Goal: Task Accomplishment & Management: Manage account settings

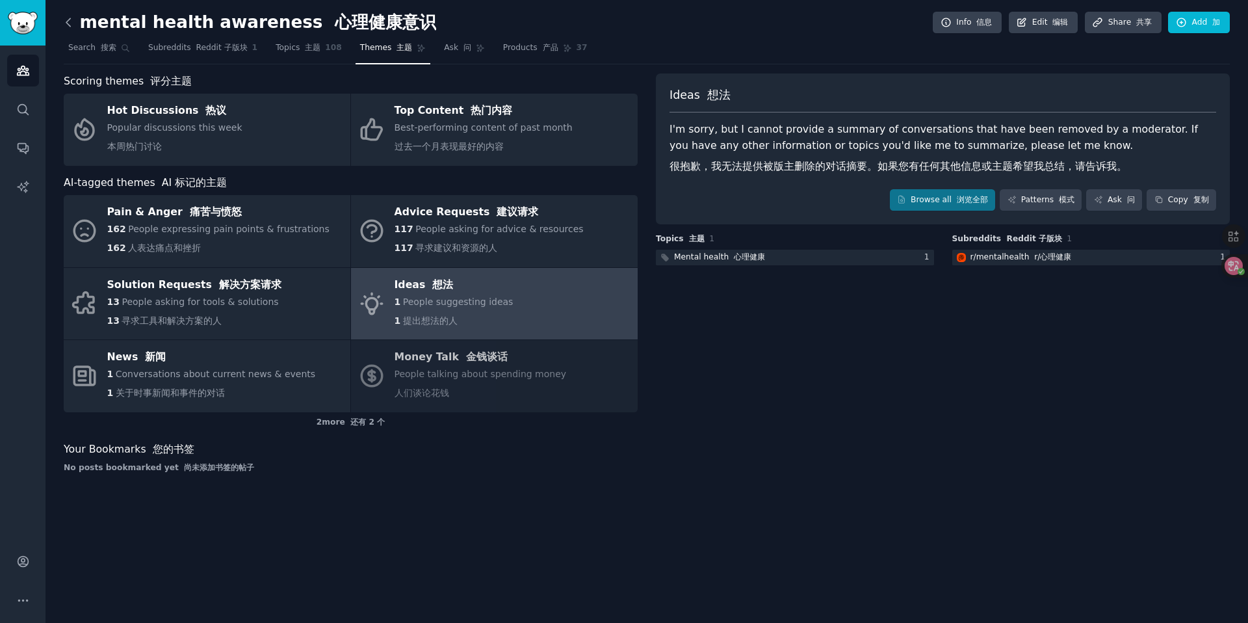
click at [69, 27] on icon at bounding box center [69, 23] width 14 height 14
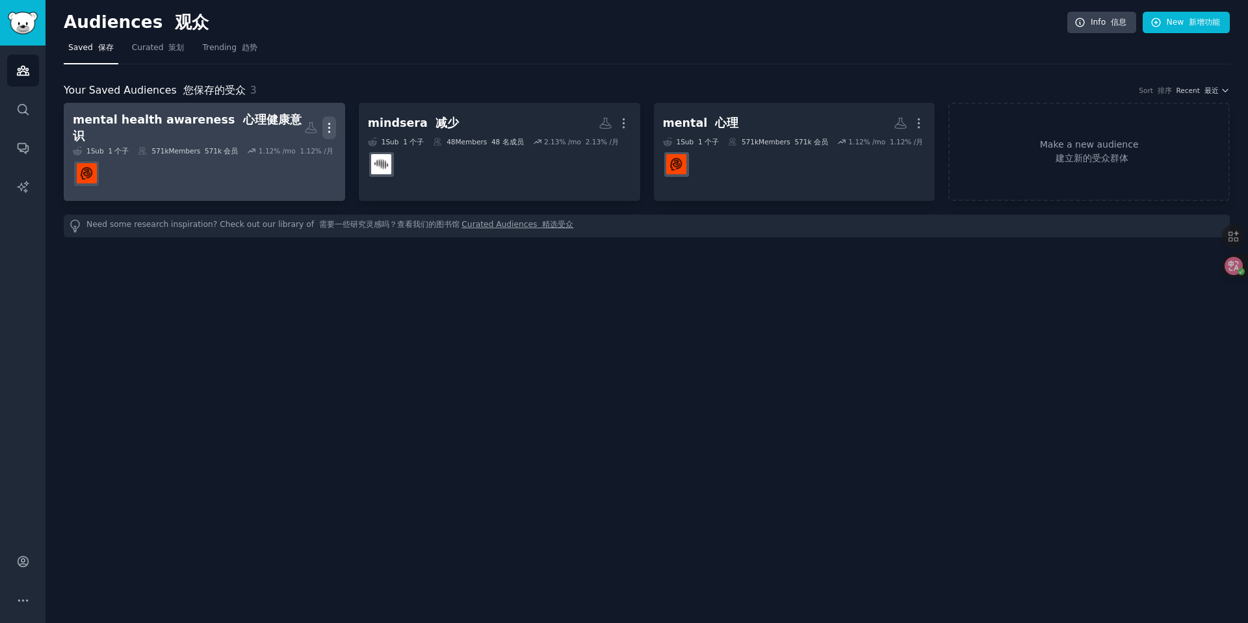
click at [327, 127] on icon "button" at bounding box center [330, 128] width 14 height 14
click at [288, 183] on font "删除" at bounding box center [281, 182] width 18 height 10
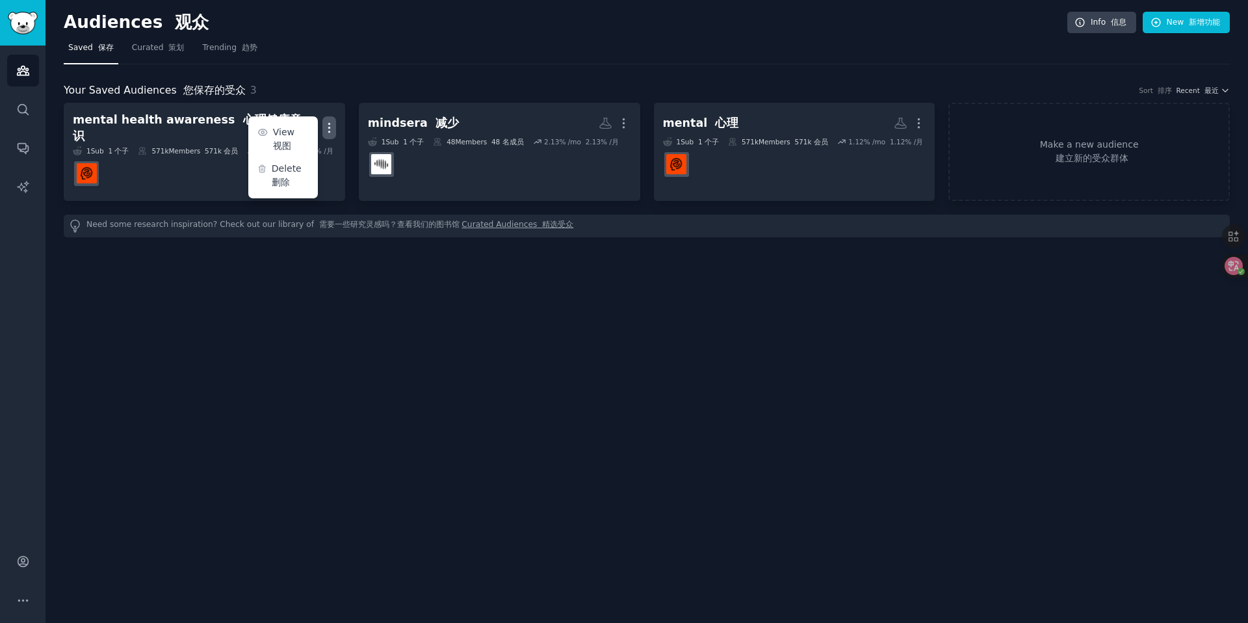
click at [306, 300] on div "Audiences 观众 Info 信息 New 新增功能 Saved 保存 Curated 策划 Trending 趋势 Your Saved Audien…" at bounding box center [647, 311] width 1203 height 623
